Goal: Task Accomplishment & Management: Use online tool/utility

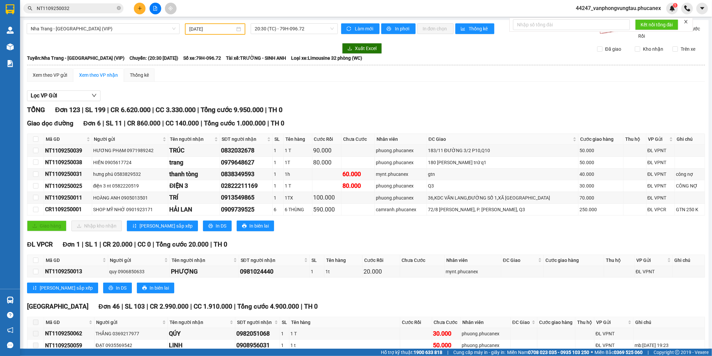
scroll to position [1485, 0]
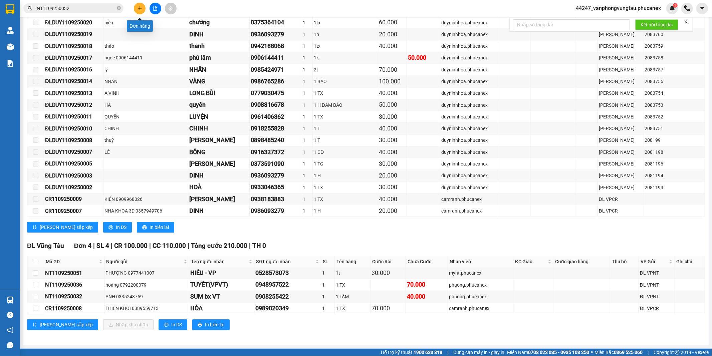
click at [136, 10] on button at bounding box center [140, 9] width 12 height 12
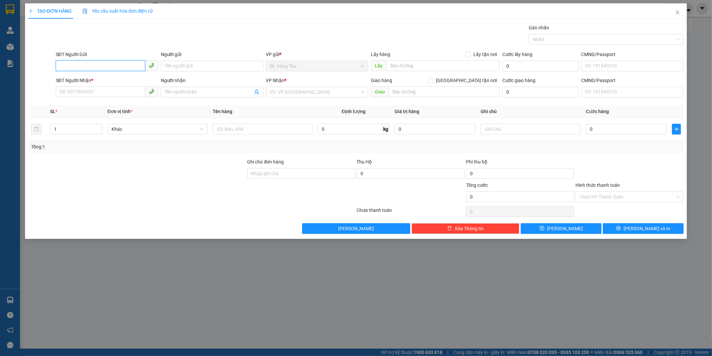
click at [93, 62] on input "SĐT Người Gửi" at bounding box center [101, 65] width 90 height 11
type input "0347051294"
click at [116, 78] on div "0347051294 - HUẾ" at bounding box center [107, 79] width 95 height 7
type input "HUẾ"
type input "0986792596"
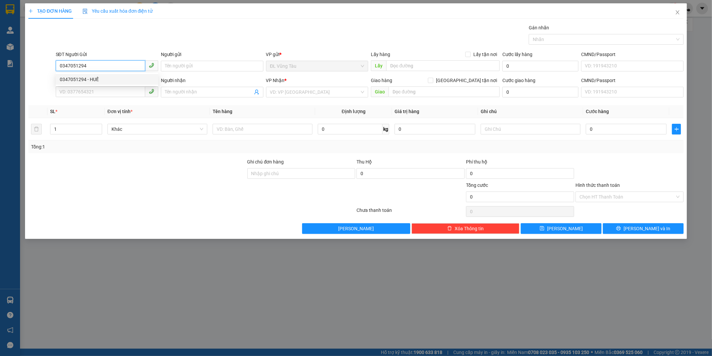
type input "ANH TRUNG ( BẾP NAM HẢI )"
type input "0347051294"
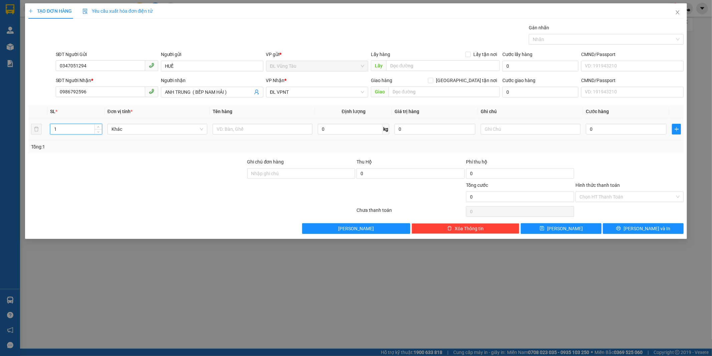
drag, startPoint x: 67, startPoint y: 129, endPoint x: 41, endPoint y: 140, distance: 28.9
click at [41, 140] on tr "1 Khác 0 kg 0 0" at bounding box center [356, 129] width 656 height 22
type input "3"
click at [229, 132] on input "text" at bounding box center [263, 129] width 100 height 11
type input "3TG"
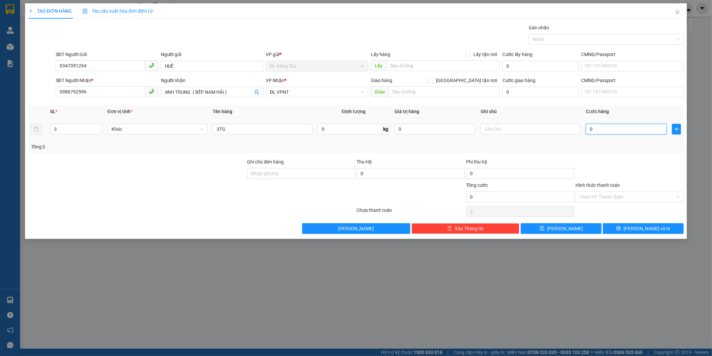
click at [590, 130] on input "0" at bounding box center [626, 129] width 81 height 11
type input "2"
type input "21"
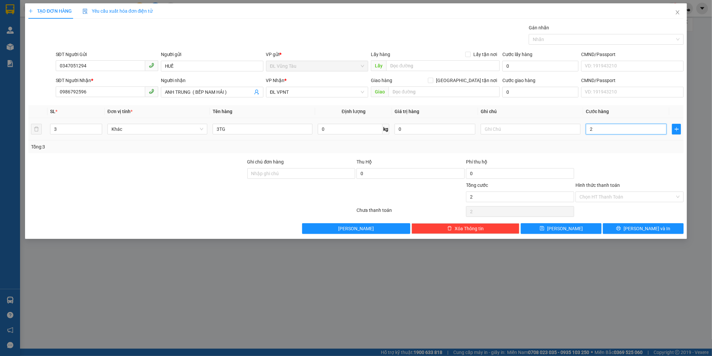
type input "21"
type input "210"
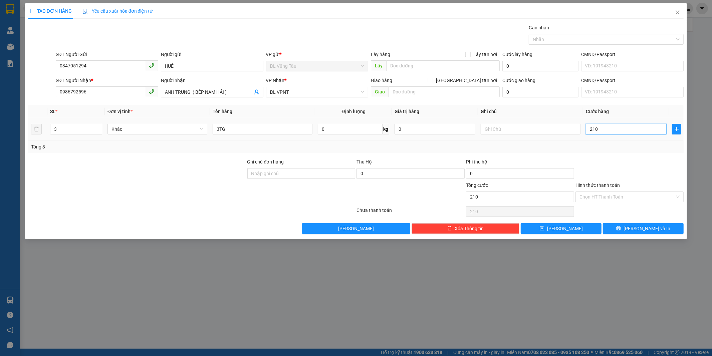
type input "2.100"
type input "21.000"
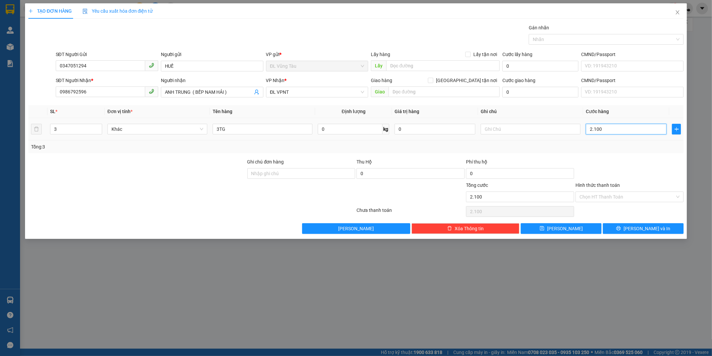
type input "21.000"
type input "210.000"
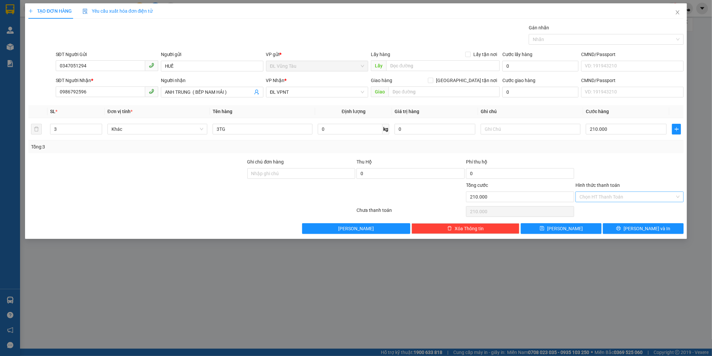
click at [592, 199] on input "Hình thức thanh toán" at bounding box center [628, 197] width 96 height 10
click at [614, 174] on div at bounding box center [630, 169] width 110 height 23
click at [621, 228] on icon "printer" at bounding box center [619, 228] width 5 height 5
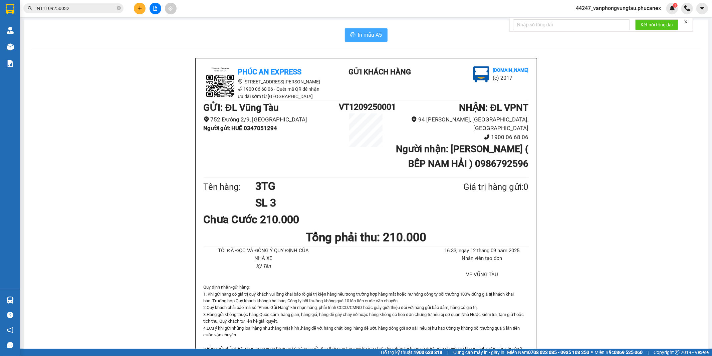
click at [362, 36] on span "In mẫu A5" at bounding box center [370, 35] width 24 height 8
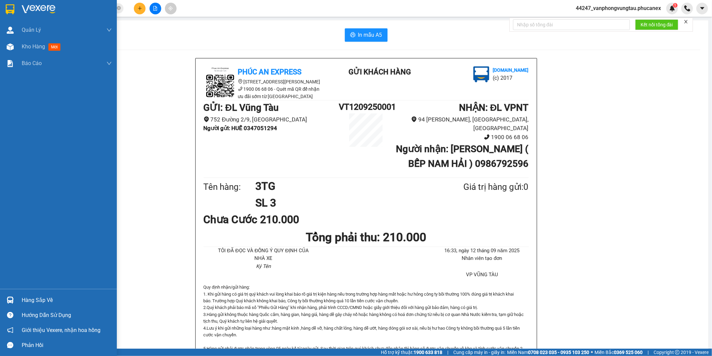
click at [9, 11] on img at bounding box center [10, 9] width 9 height 10
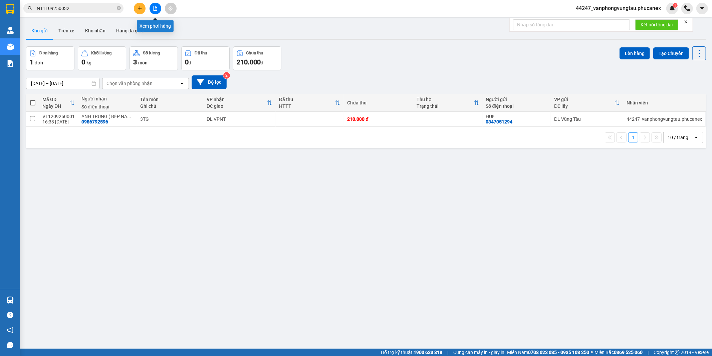
click at [155, 10] on icon "file-add" at bounding box center [156, 8] width 4 height 5
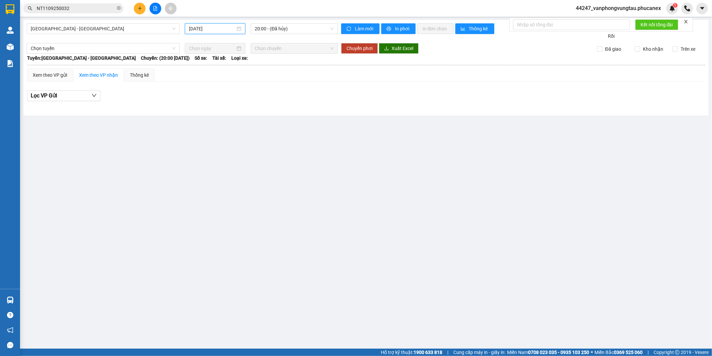
click at [221, 29] on input "[DATE]" at bounding box center [212, 28] width 46 height 7
click at [242, 73] on div "11" at bounding box center [243, 77] width 8 height 8
type input "[DATE]"
click at [272, 29] on span "13:00 (TC) - (Đã hủy)" at bounding box center [294, 29] width 79 height 10
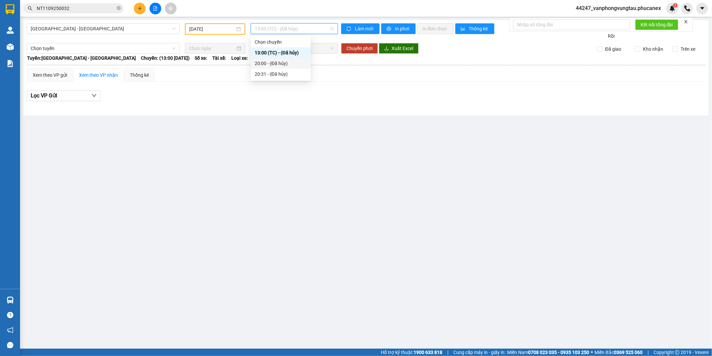
click at [273, 65] on div "20:00 - (Đã hủy)" at bounding box center [281, 63] width 52 height 7
click at [94, 28] on span "[GEOGRAPHIC_DATA] - [GEOGRAPHIC_DATA]" at bounding box center [103, 29] width 145 height 10
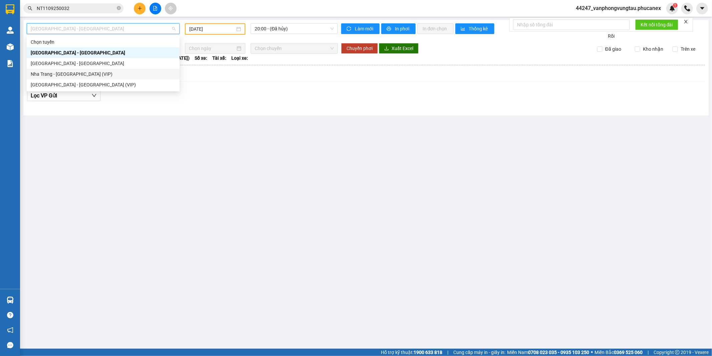
click at [73, 70] on div "Nha Trang - [GEOGRAPHIC_DATA] (VIP)" at bounding box center [103, 73] width 145 height 7
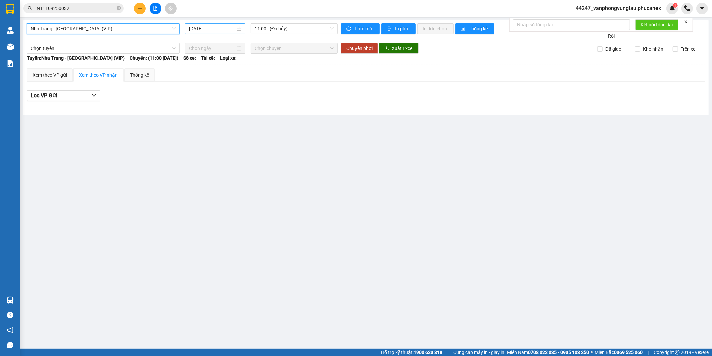
click at [217, 28] on input "[DATE]" at bounding box center [212, 28] width 46 height 7
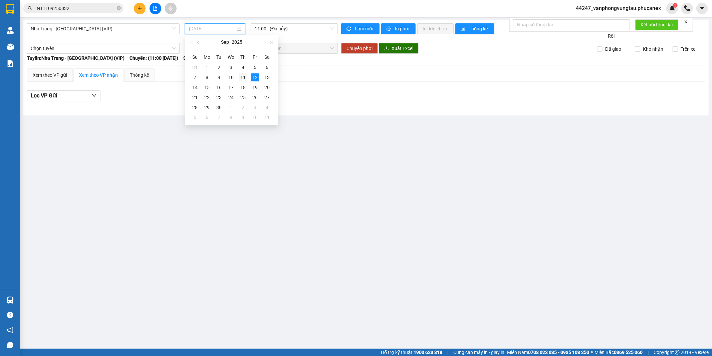
click at [244, 75] on div "11" at bounding box center [243, 77] width 8 height 8
type input "[DATE]"
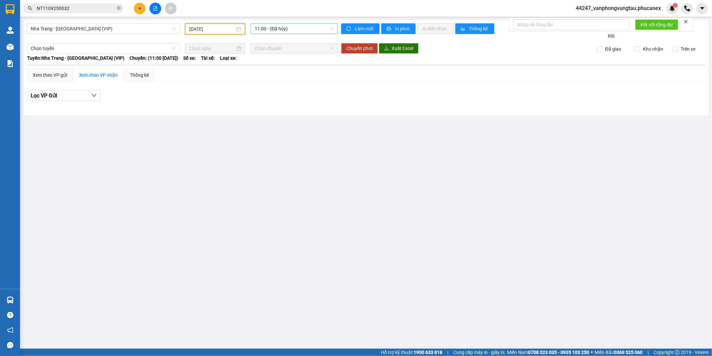
click at [278, 28] on span "11:00 - (Đã hủy)" at bounding box center [294, 29] width 79 height 10
click at [280, 74] on div "21:30 - 50H-796.48" at bounding box center [281, 73] width 52 height 7
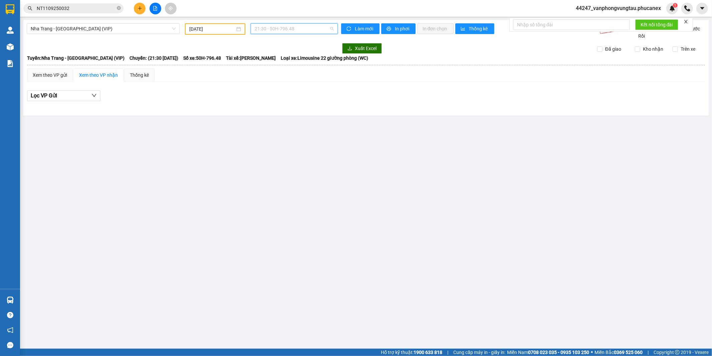
click at [290, 31] on span "21:30 - 50H-796.48" at bounding box center [294, 29] width 79 height 10
click at [278, 65] on div "20:30 (TC) - 79H-096.72" at bounding box center [281, 63] width 52 height 7
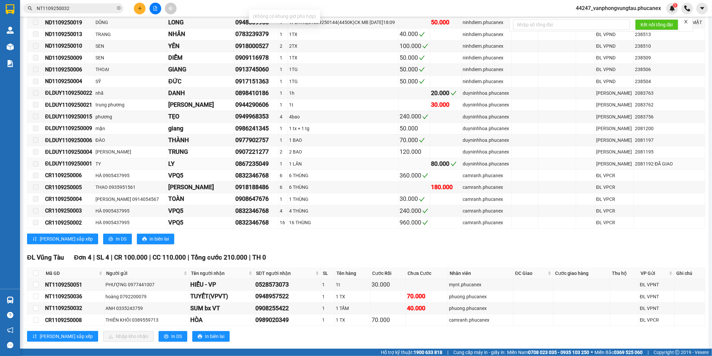
scroll to position [1485, 0]
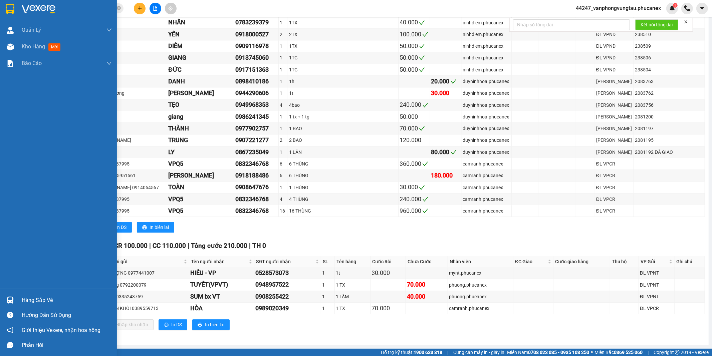
click at [4, 8] on div at bounding box center [10, 9] width 12 height 12
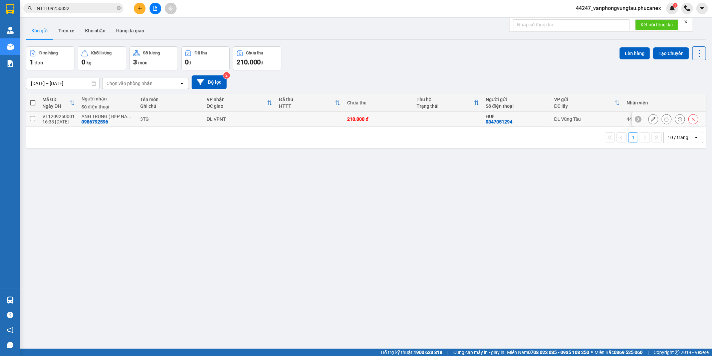
click at [33, 122] on td at bounding box center [32, 119] width 13 height 15
checkbox input "true"
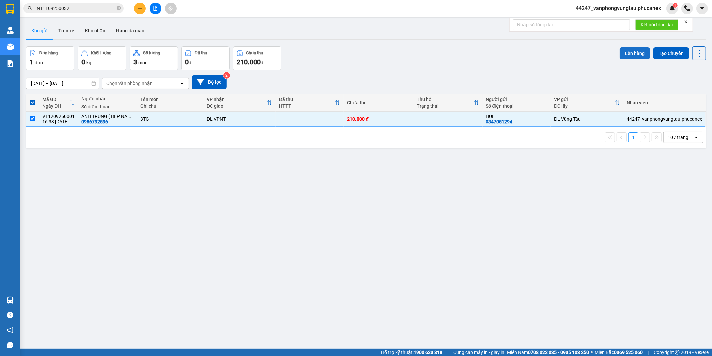
click at [633, 50] on button "Lên hàng" at bounding box center [635, 53] width 30 height 12
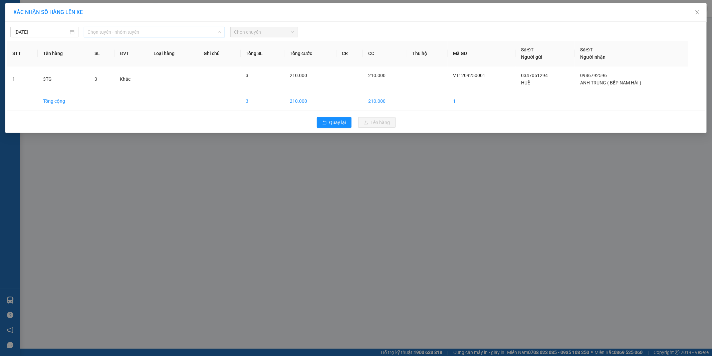
click at [121, 30] on span "Chọn tuyến - nhóm tuyến" at bounding box center [154, 32] width 133 height 10
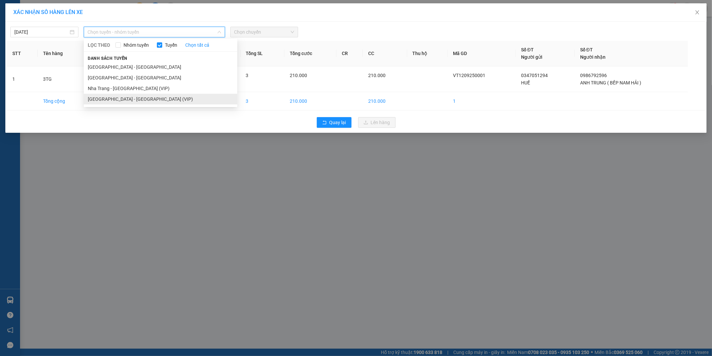
click at [113, 104] on li "[GEOGRAPHIC_DATA] - [GEOGRAPHIC_DATA] (VIP)" at bounding box center [161, 99] width 154 height 11
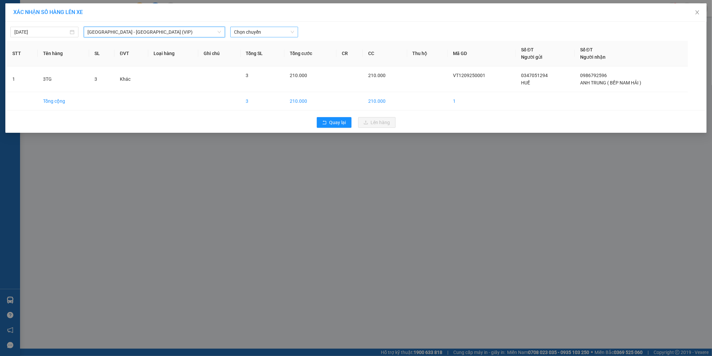
click at [267, 29] on span "Chọn chuyến" at bounding box center [264, 32] width 60 height 10
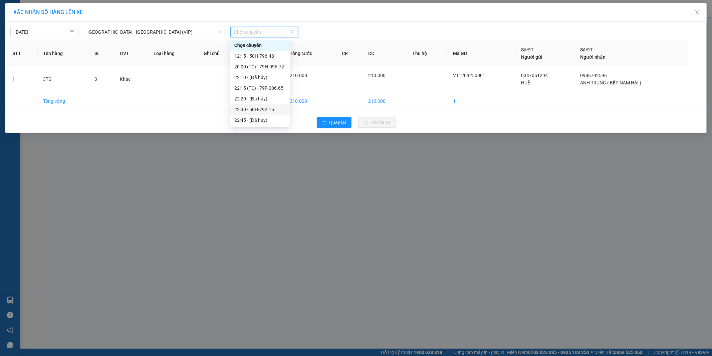
click at [259, 109] on div "22:30 - 50H-792.15" at bounding box center [260, 109] width 52 height 7
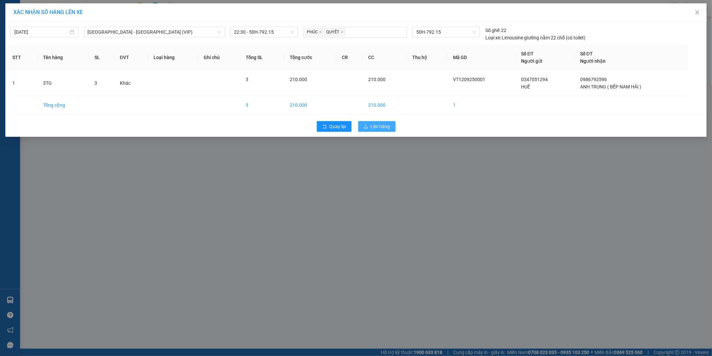
click at [365, 128] on icon "upload" at bounding box center [366, 126] width 5 height 5
